Goal: Task Accomplishment & Management: Use online tool/utility

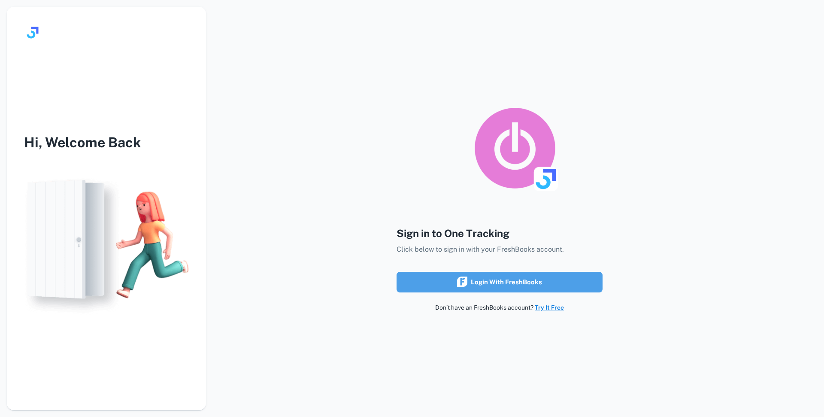
click at [474, 280] on div "Login with FreshBooks" at bounding box center [499, 281] width 85 height 11
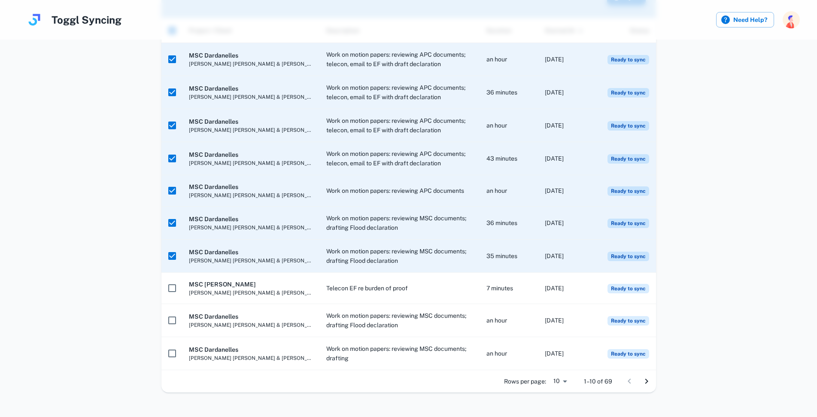
scroll to position [176, 0]
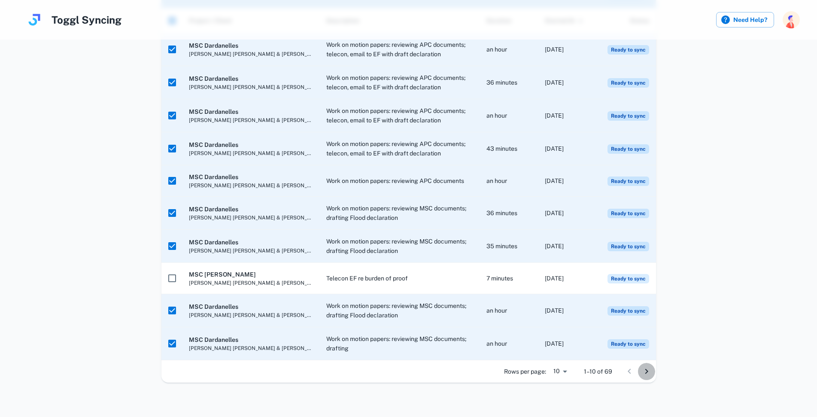
click at [648, 372] on icon "Go to next page" at bounding box center [646, 371] width 10 height 10
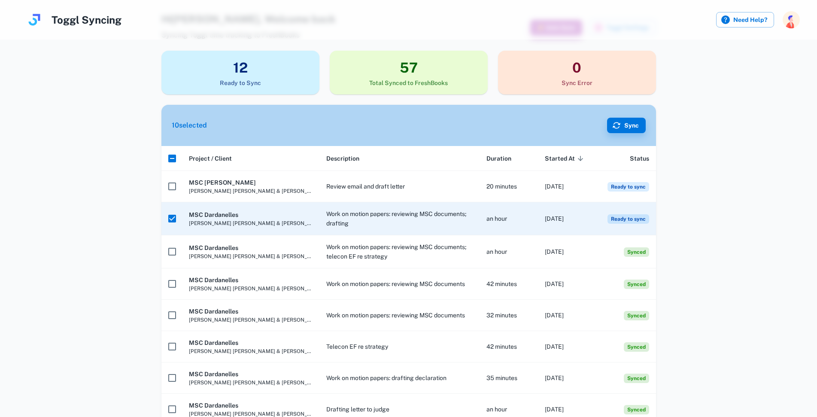
scroll to position [37, 0]
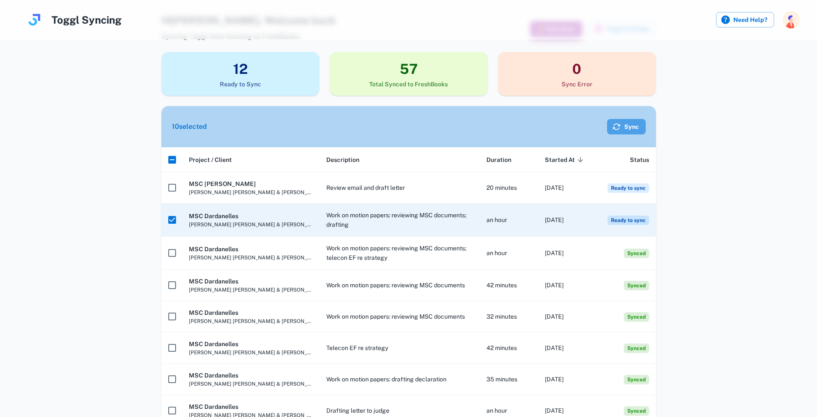
click at [627, 125] on button "Sync" at bounding box center [626, 126] width 39 height 15
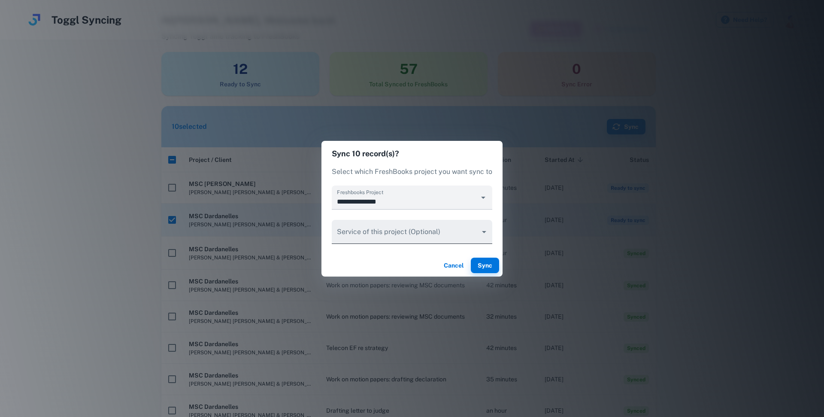
click at [484, 233] on body "Toggl Syncing Need Help? Hi [PERSON_NAME] , Welcome back Syncing Toggl time tra…" at bounding box center [412, 171] width 824 height 417
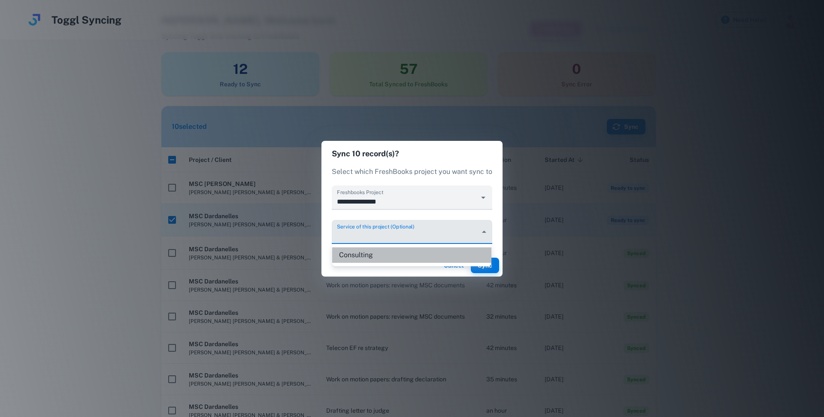
click at [372, 256] on li "Consulting" at bounding box center [411, 254] width 159 height 15
type input "********"
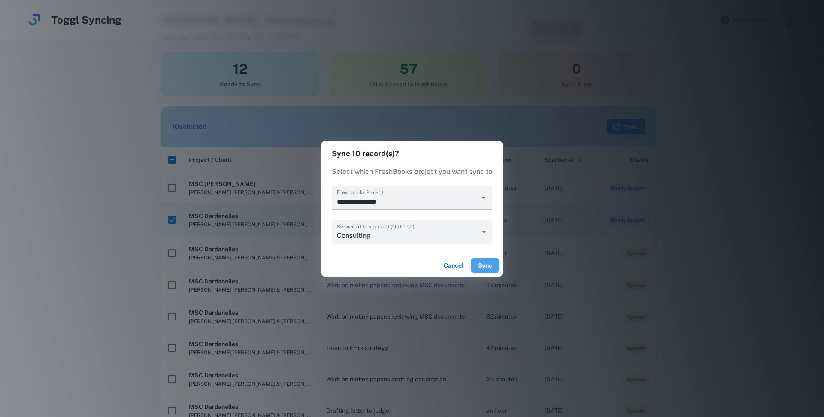
click at [480, 267] on button "Sync" at bounding box center [485, 264] width 28 height 15
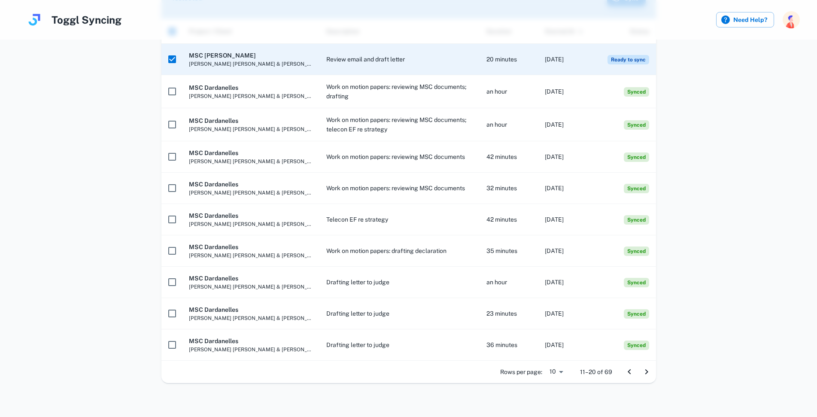
scroll to position [166, 0]
click at [627, 368] on icon "Go to previous page" at bounding box center [629, 371] width 10 height 10
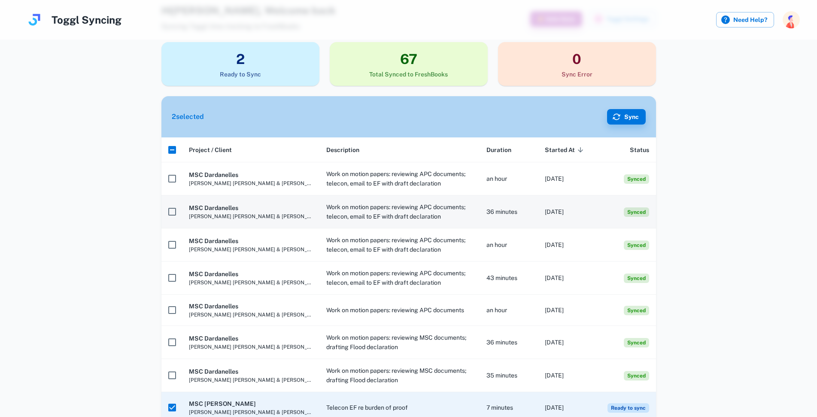
scroll to position [37, 0]
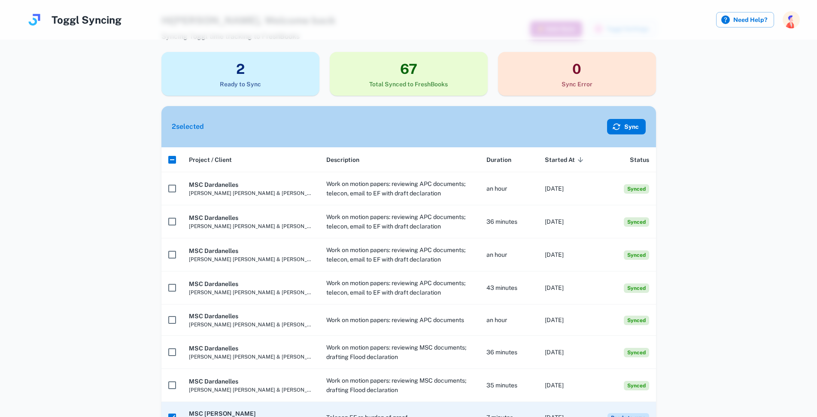
click at [626, 125] on button "Sync" at bounding box center [626, 126] width 39 height 15
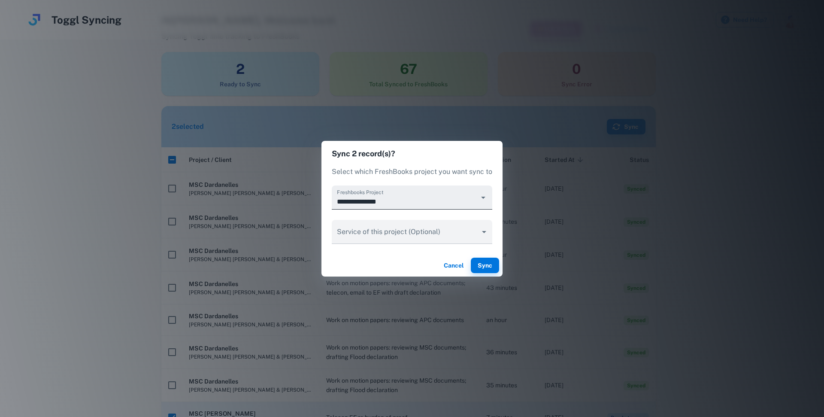
click at [482, 198] on icon "Open" at bounding box center [483, 197] width 10 height 10
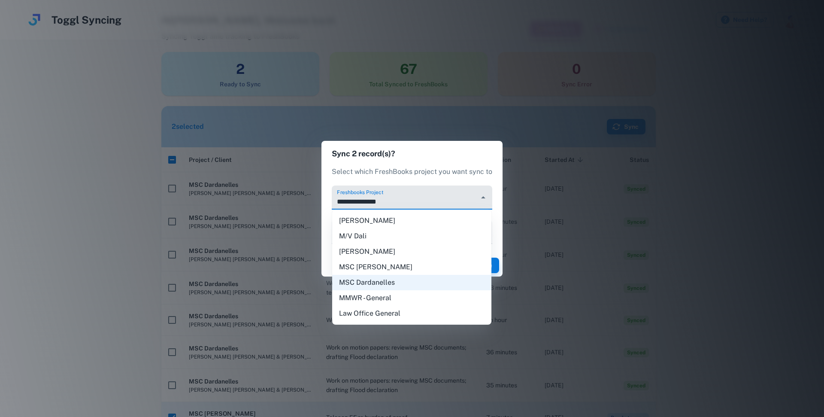
click at [361, 297] on li "MMWR - General" at bounding box center [411, 297] width 159 height 15
type input "**********"
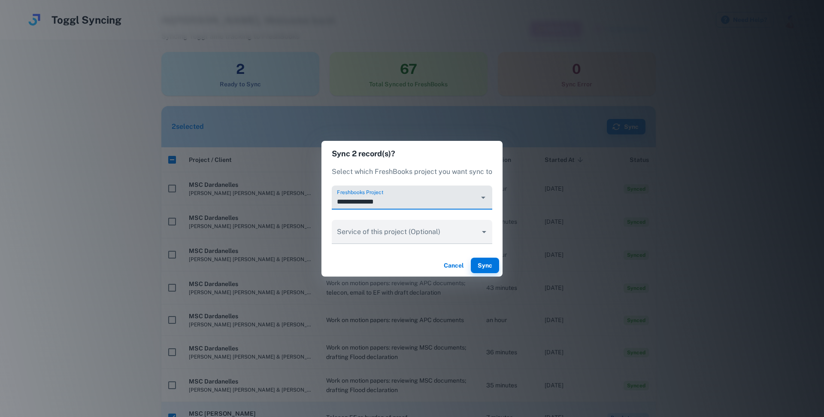
click at [456, 265] on button "Cancel" at bounding box center [453, 264] width 27 height 15
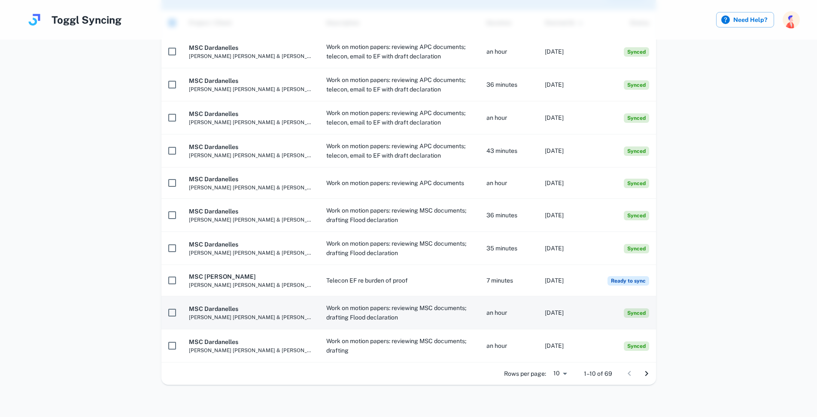
scroll to position [176, 0]
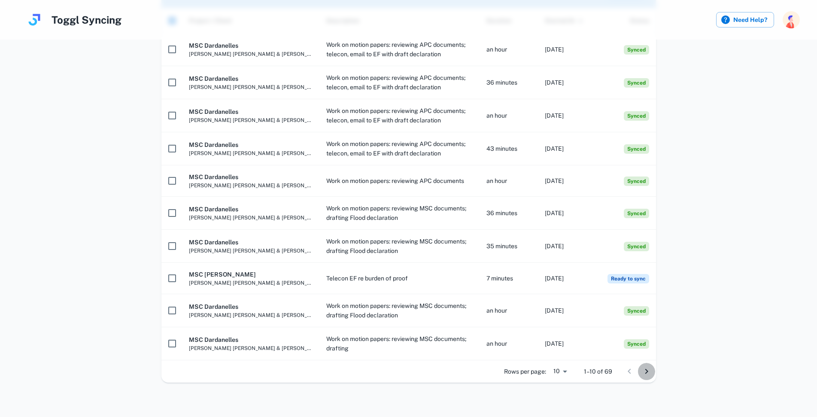
click at [648, 372] on icon "Go to next page" at bounding box center [646, 371] width 10 height 10
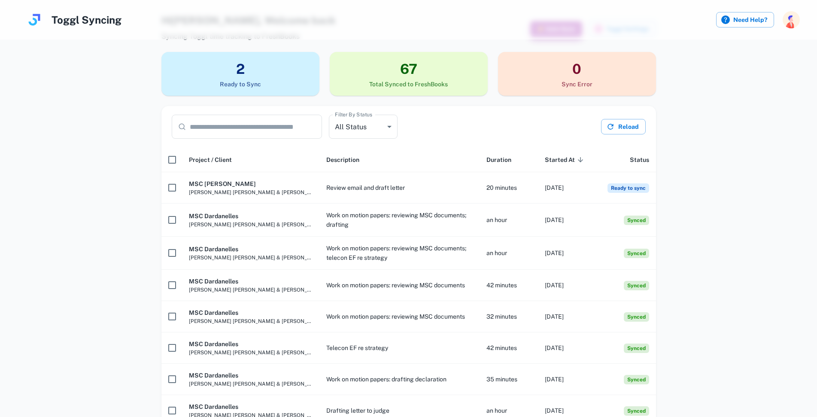
scroll to position [0, 0]
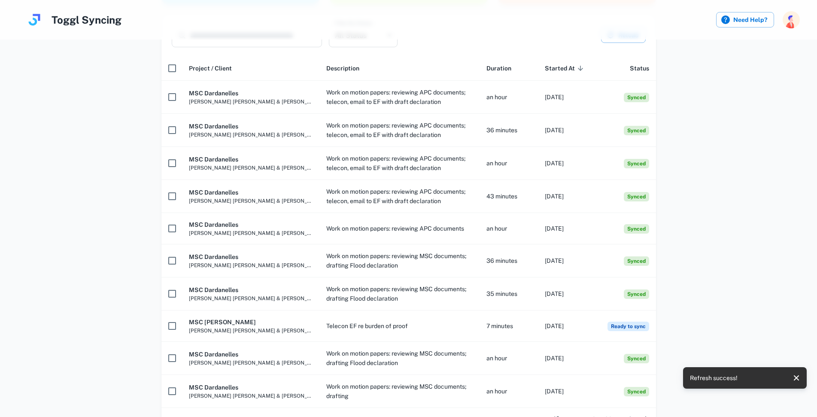
scroll to position [176, 0]
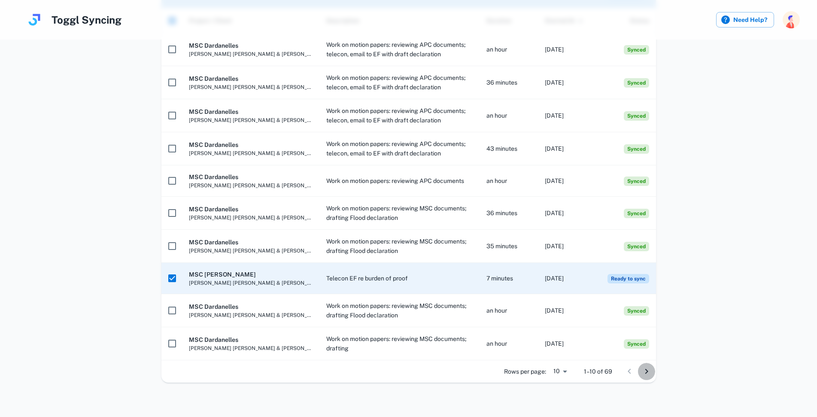
click at [646, 372] on icon "Go to next page" at bounding box center [646, 371] width 3 height 5
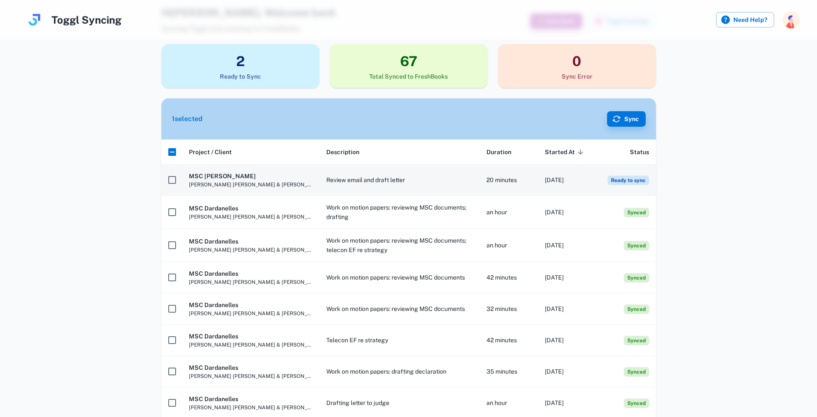
scroll to position [37, 0]
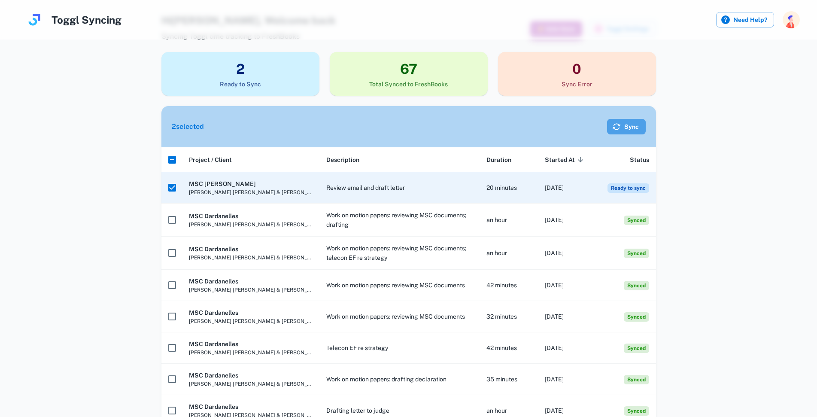
click at [628, 127] on button "Sync" at bounding box center [626, 126] width 39 height 15
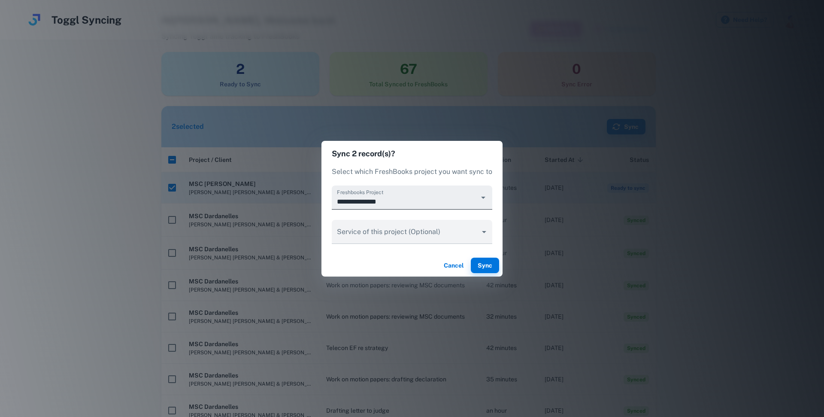
click at [482, 197] on icon "Open" at bounding box center [483, 198] width 4 height 2
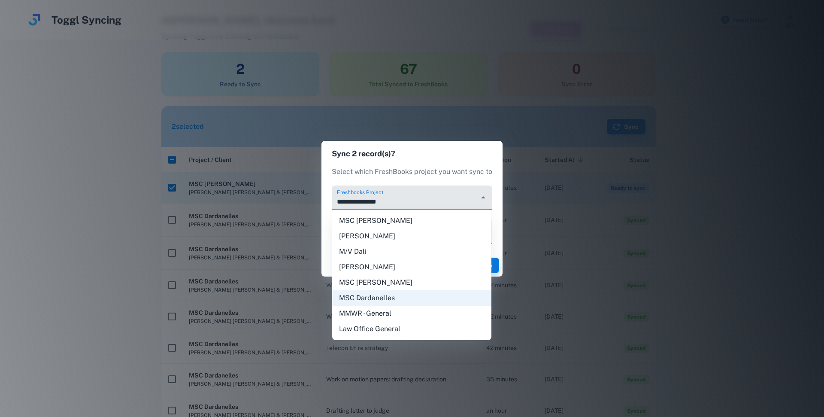
click at [381, 223] on li "MSC [PERSON_NAME]" at bounding box center [411, 220] width 159 height 15
type input "**********"
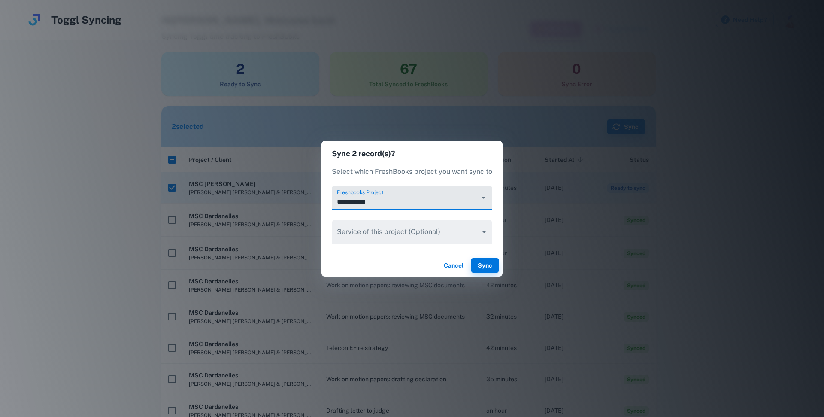
click at [479, 230] on body "Toggl Syncing Need Help? Hi John , Welcome back Syncing Toggl time tracking to …" at bounding box center [412, 171] width 824 height 417
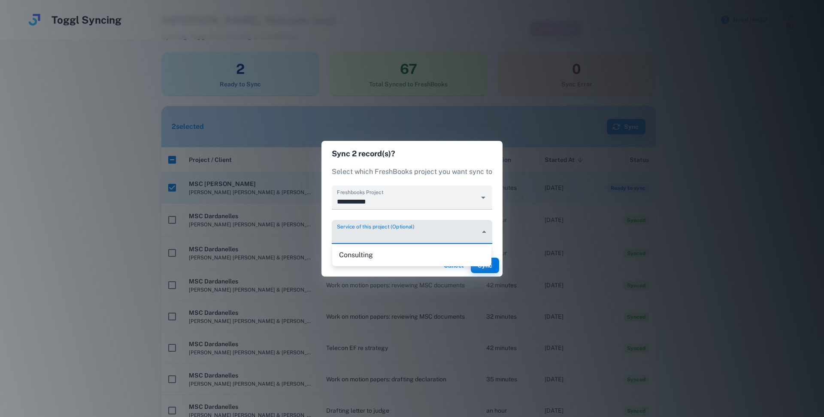
click at [398, 254] on li "Consulting" at bounding box center [411, 254] width 159 height 15
type input "********"
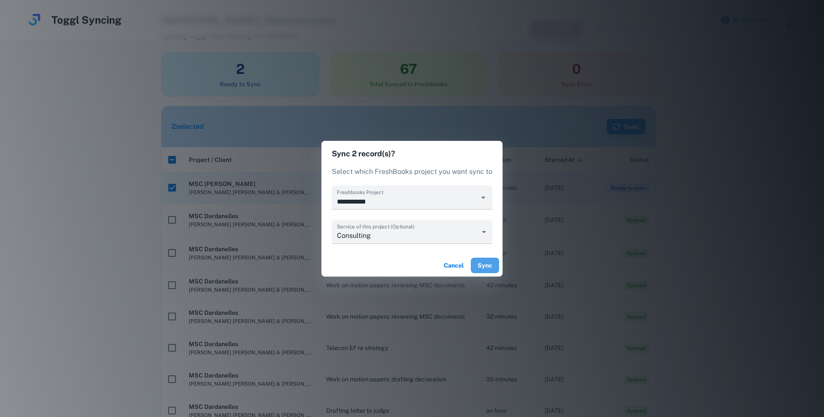
click at [486, 266] on button "Sync" at bounding box center [485, 264] width 28 height 15
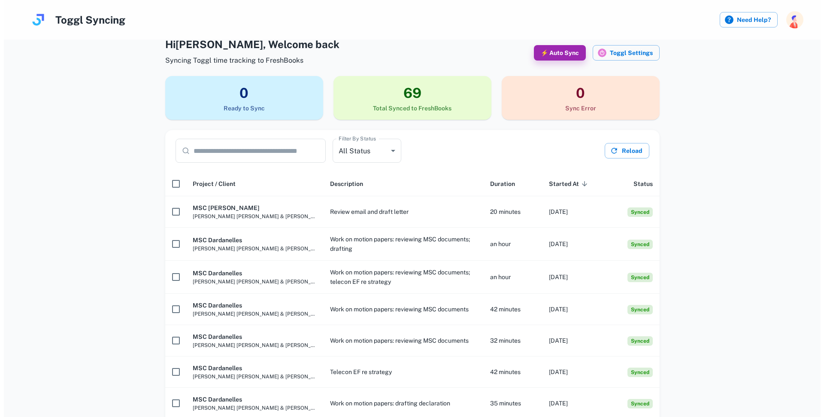
scroll to position [0, 0]
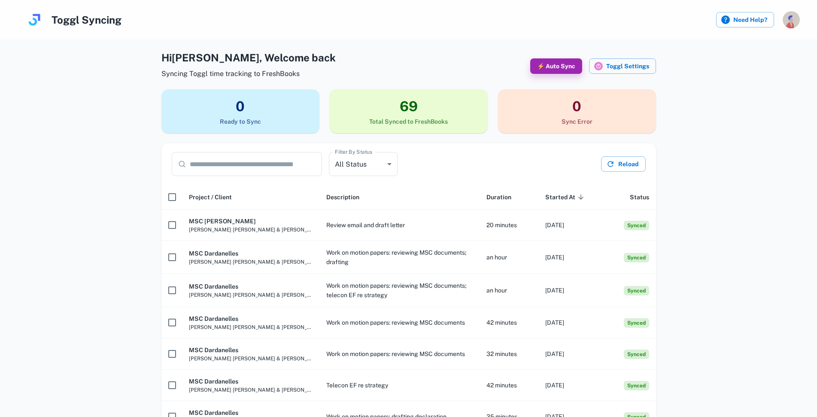
click at [787, 21] on img "button" at bounding box center [790, 19] width 17 height 17
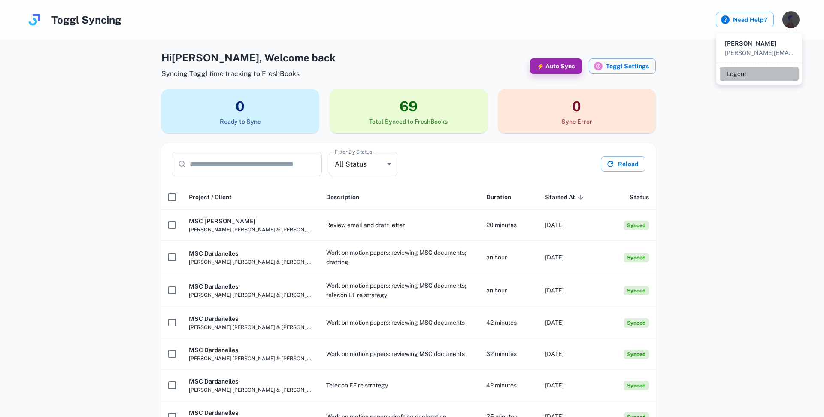
click at [745, 72] on li "Logout" at bounding box center [759, 74] width 79 height 15
